Goal: Navigation & Orientation: Find specific page/section

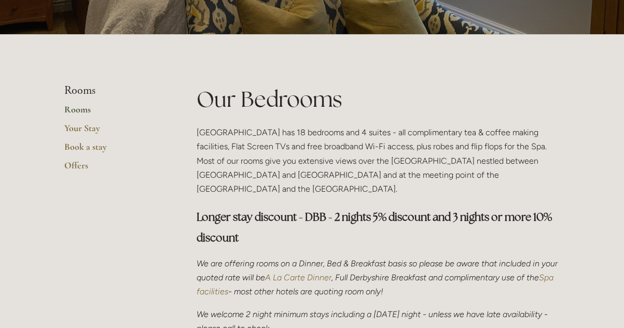
scroll to position [156, 0]
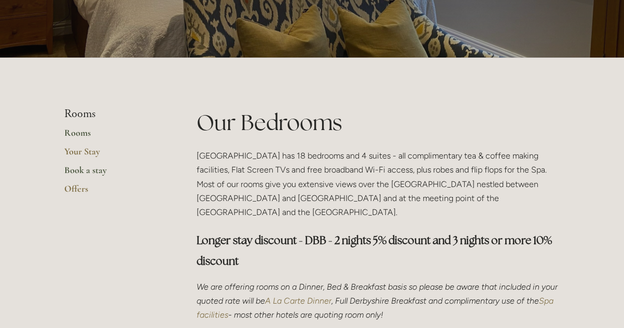
click at [72, 172] on link "Book a stay" at bounding box center [113, 174] width 99 height 19
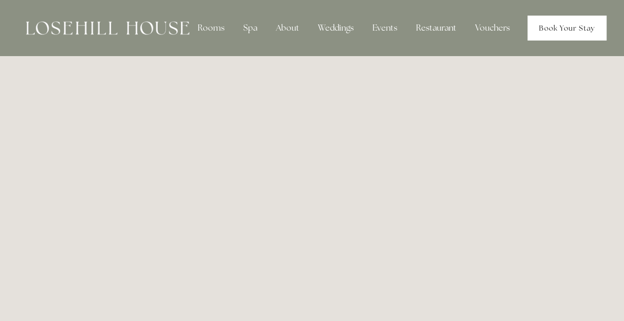
click at [563, 29] on link "Book Your Stay" at bounding box center [567, 28] width 79 height 25
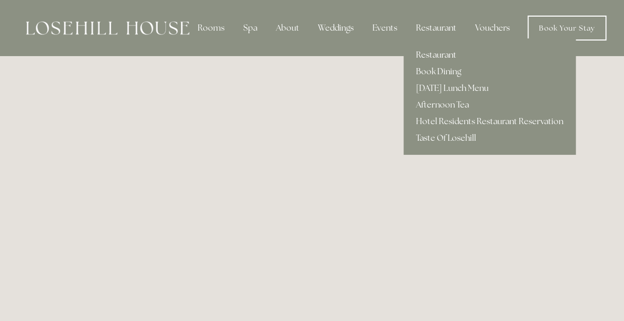
click at [437, 57] on link "Restaurant" at bounding box center [490, 55] width 172 height 17
